Goal: Information Seeking & Learning: Learn about a topic

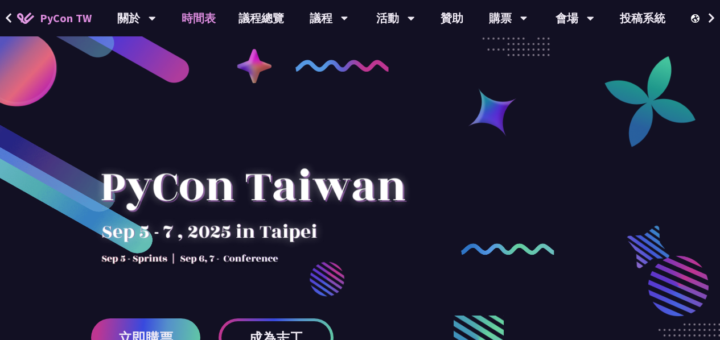
click at [210, 11] on link "時間表" at bounding box center [198, 18] width 57 height 36
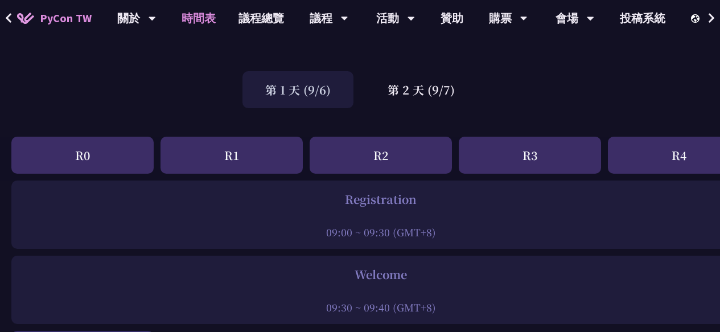
scroll to position [56, 0]
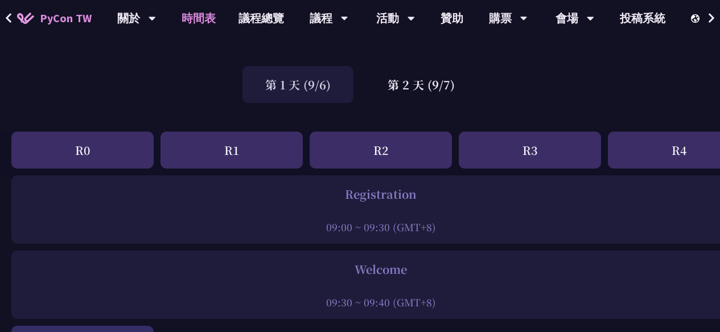
click at [110, 154] on div "R0" at bounding box center [82, 149] width 142 height 37
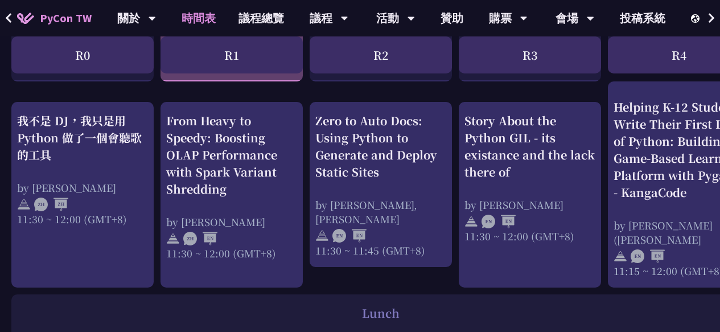
scroll to position [625, 0]
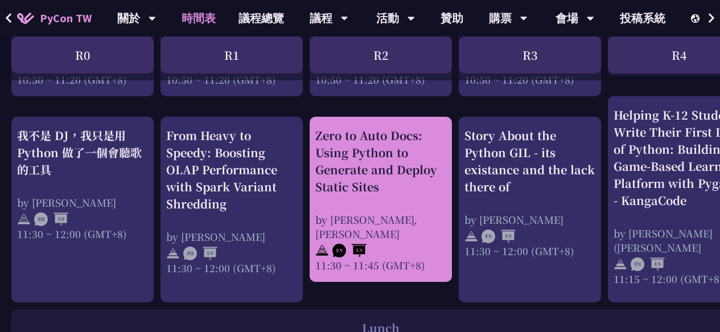
click at [382, 161] on div "Zero to Auto Docs: Using Python to Generate and Deploy Static Sites" at bounding box center [380, 161] width 131 height 68
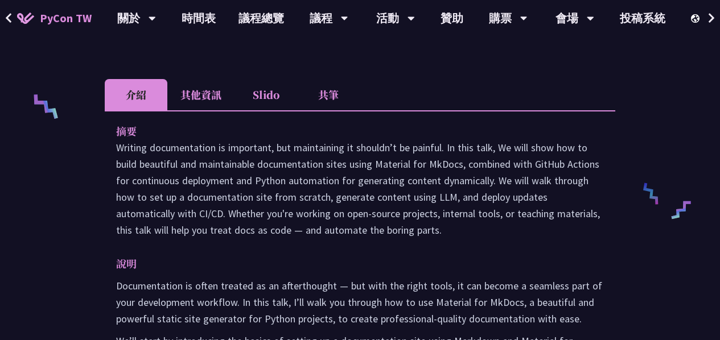
scroll to position [512, 0]
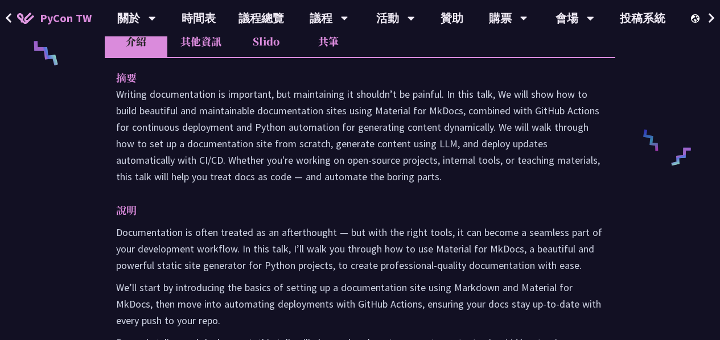
click at [207, 44] on li "其他資訊" at bounding box center [200, 41] width 67 height 31
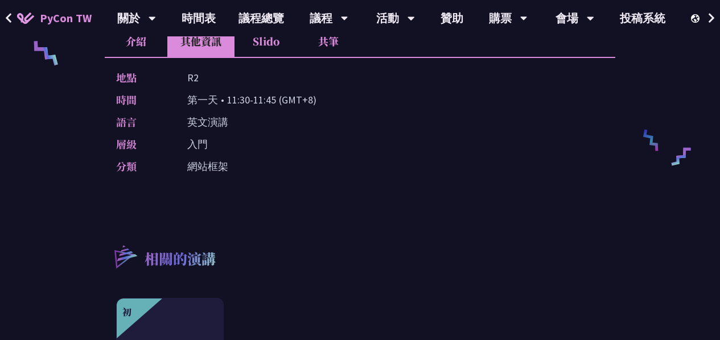
click at [258, 50] on li "Slido" at bounding box center [265, 41] width 63 height 31
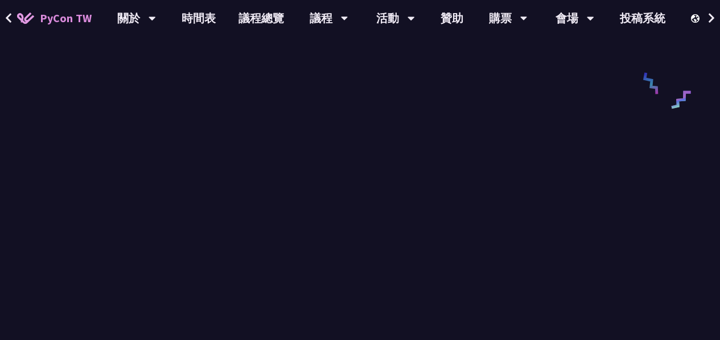
scroll to position [341, 0]
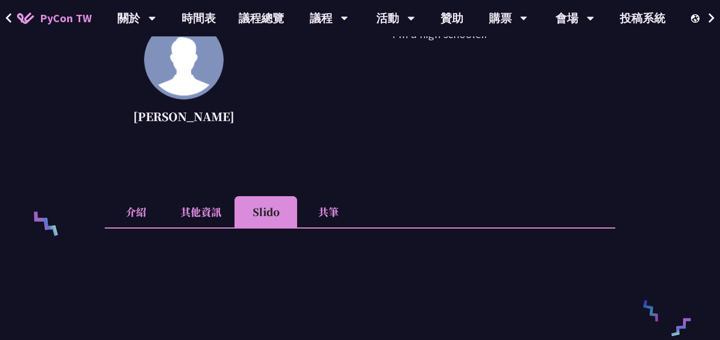
click at [320, 204] on li "共筆" at bounding box center [328, 211] width 63 height 31
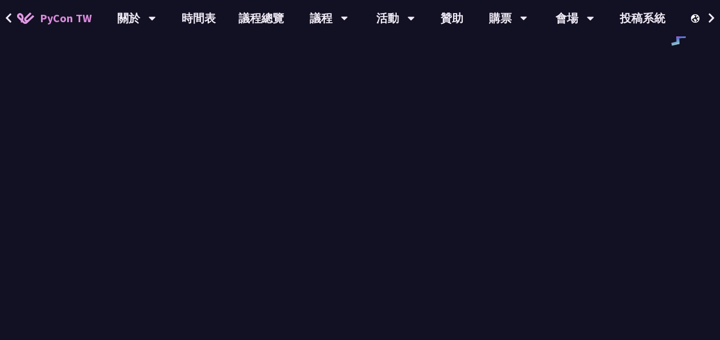
scroll to position [626, 0]
